Goal: Information Seeking & Learning: Check status

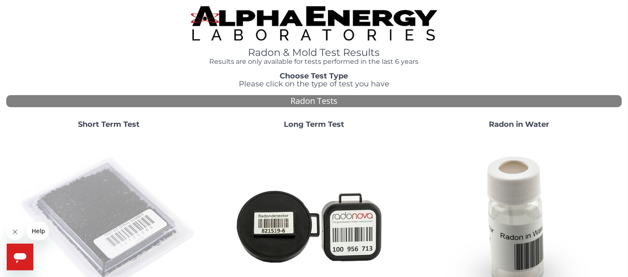
click at [111, 198] on img at bounding box center [108, 224] width 179 height 179
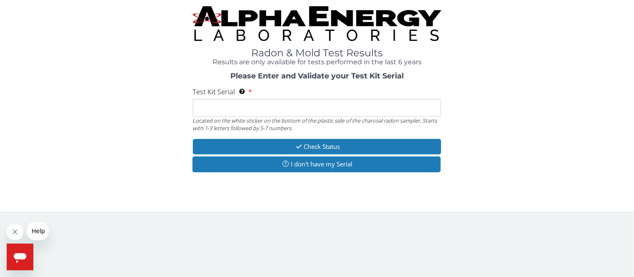
click at [275, 107] on input "Test Kit Serial Located on the white sticker on the bottom of the plastic side …" at bounding box center [317, 108] width 249 height 18
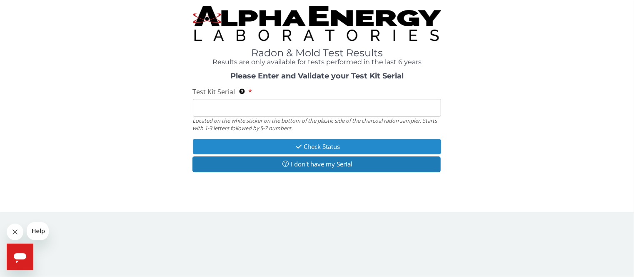
type input "AA777681"
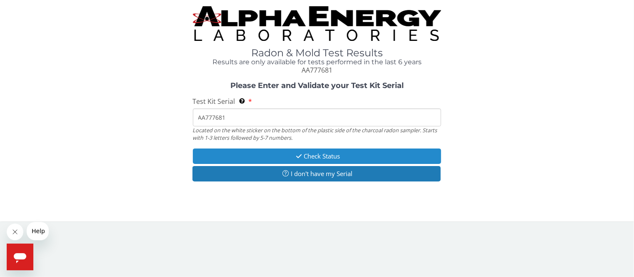
click at [335, 153] on button "Check Status" at bounding box center [317, 155] width 249 height 15
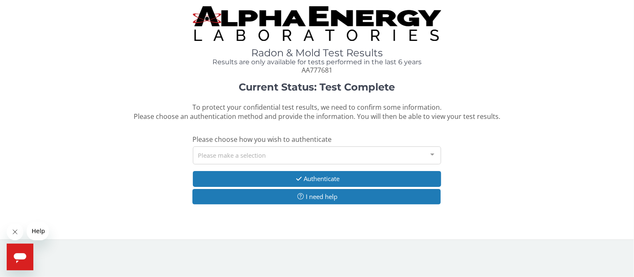
click at [325, 150] on div "Please make a selection" at bounding box center [317, 155] width 249 height 18
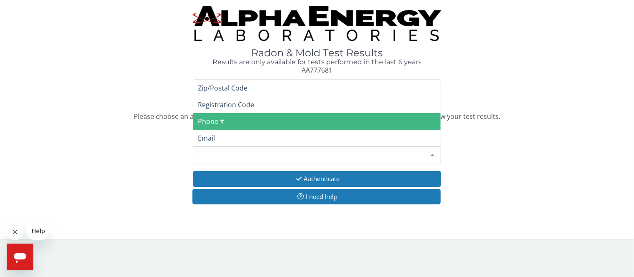
click at [227, 121] on span "Phone #" at bounding box center [317, 121] width 248 height 17
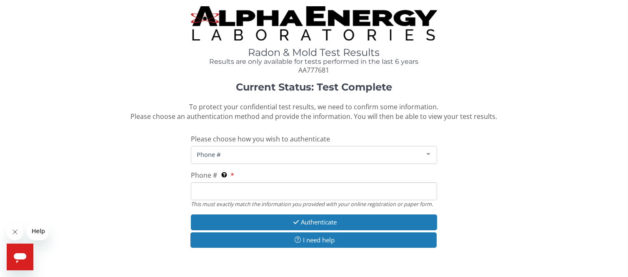
click at [222, 155] on span "Phone #" at bounding box center [306, 153] width 225 height 9
click at [306, 187] on input "Phone # This must exactly match the information you provided with your online r…" at bounding box center [314, 191] width 246 height 18
type input "[PHONE_NUMBER]"
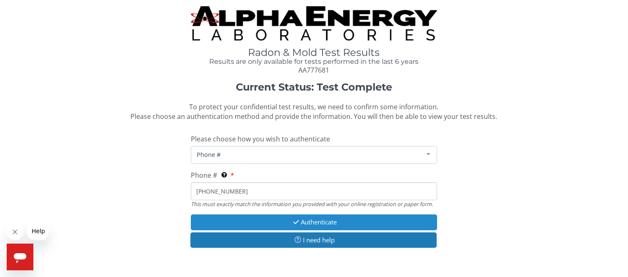
click at [313, 219] on button "Authenticate" at bounding box center [314, 221] width 246 height 15
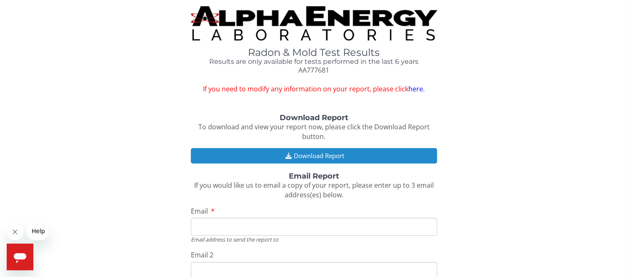
click at [318, 154] on button "Download Report" at bounding box center [314, 155] width 246 height 15
